Goal: Task Accomplishment & Management: Use online tool/utility

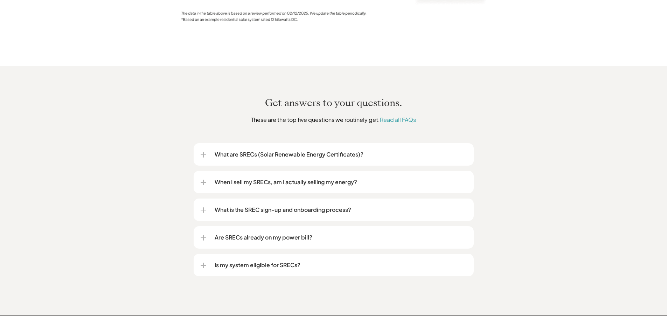
scroll to position [909, 0]
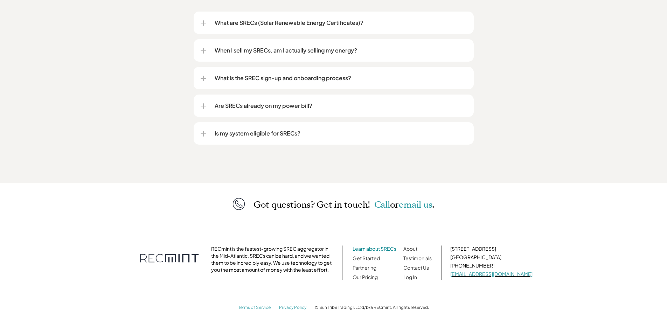
click at [387, 246] on link "Learn about SRECs" at bounding box center [375, 249] width 44 height 6
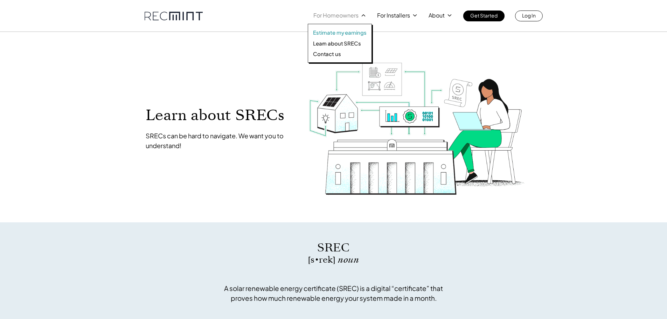
click at [339, 32] on p "Estimate my earnings" at bounding box center [340, 32] width 54 height 7
